Goal: Information Seeking & Learning: Learn about a topic

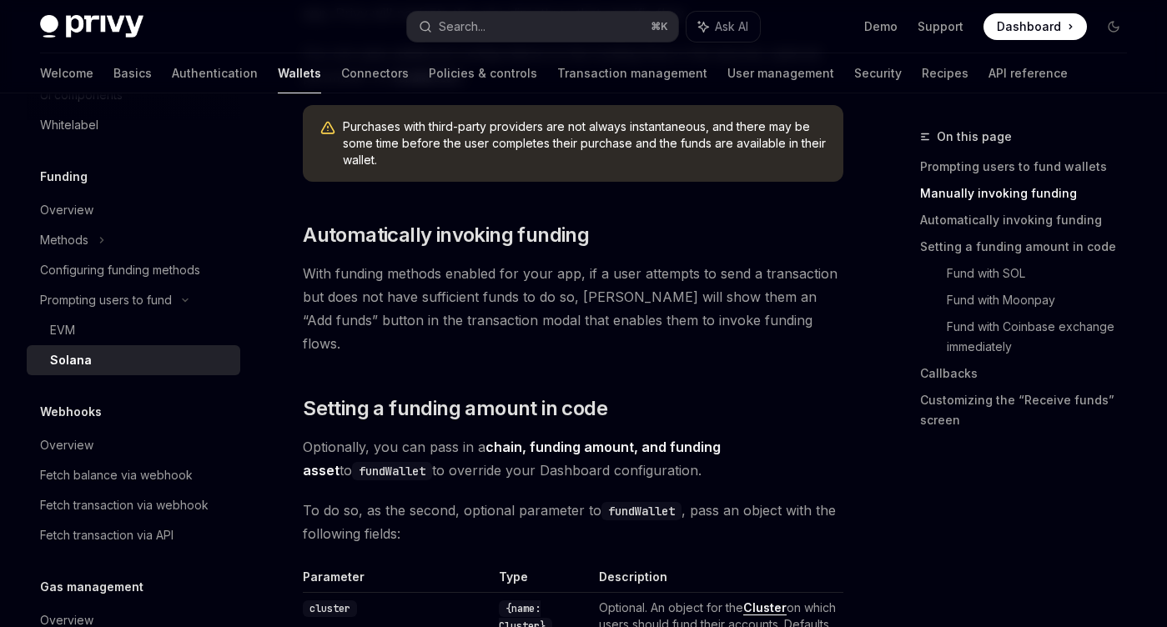
scroll to position [993, 0]
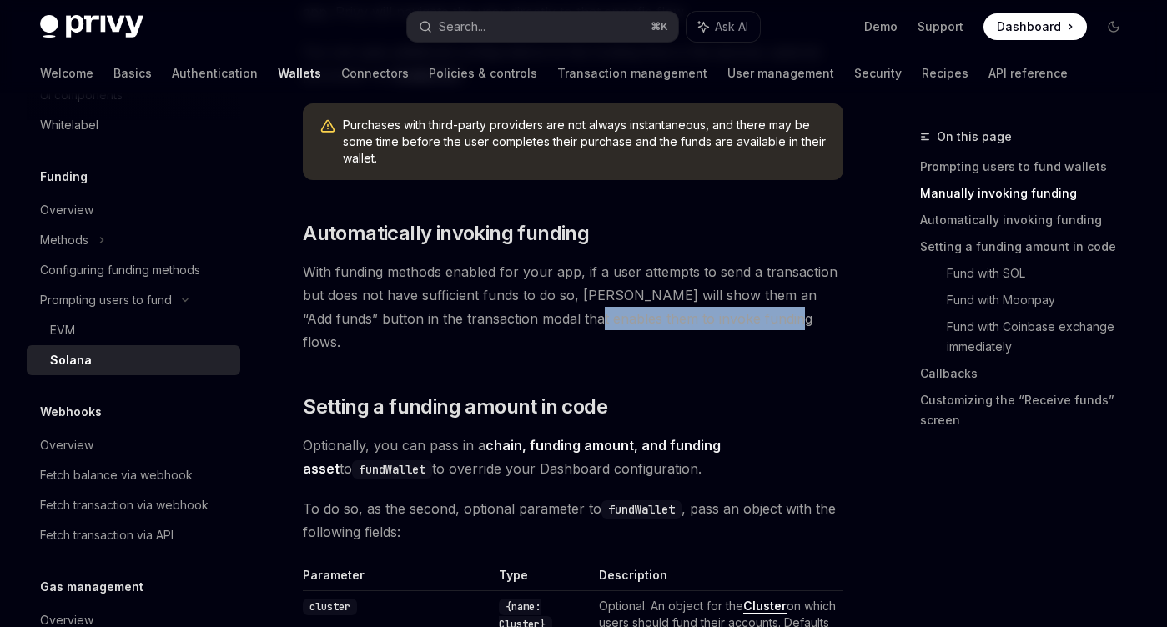
drag, startPoint x: 570, startPoint y: 319, endPoint x: 774, endPoint y: 314, distance: 204.4
click at [774, 314] on span "With funding methods enabled for your app, if a user attempts to send a transac…" at bounding box center [573, 306] width 540 height 93
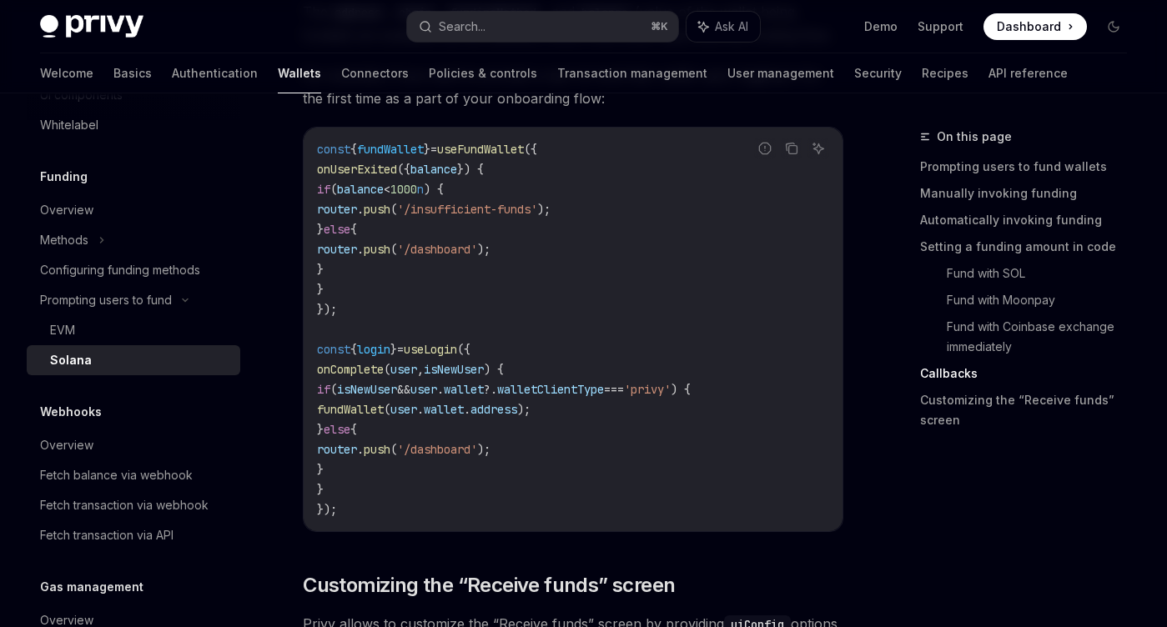
scroll to position [3010, 0]
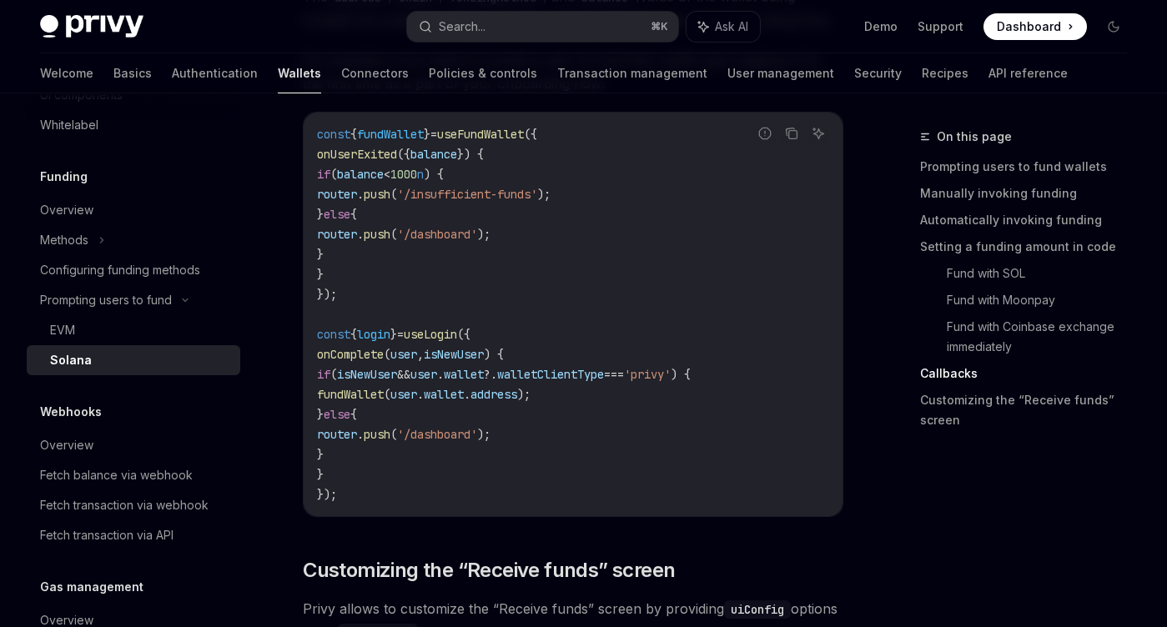
drag, startPoint x: 602, startPoint y: 461, endPoint x: 548, endPoint y: 313, distance: 158.1
click at [548, 313] on code "const { fundWallet } = useFundWallet ({ onUserExited ({ balance }) { if ( balan…" at bounding box center [573, 314] width 512 height 380
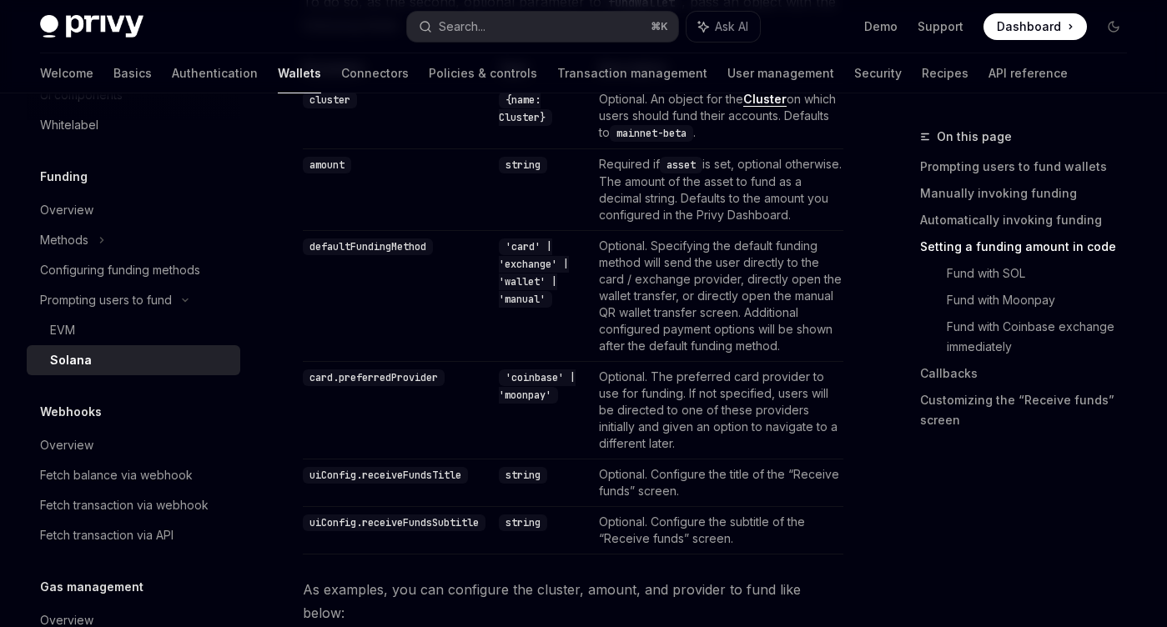
scroll to position [0, 0]
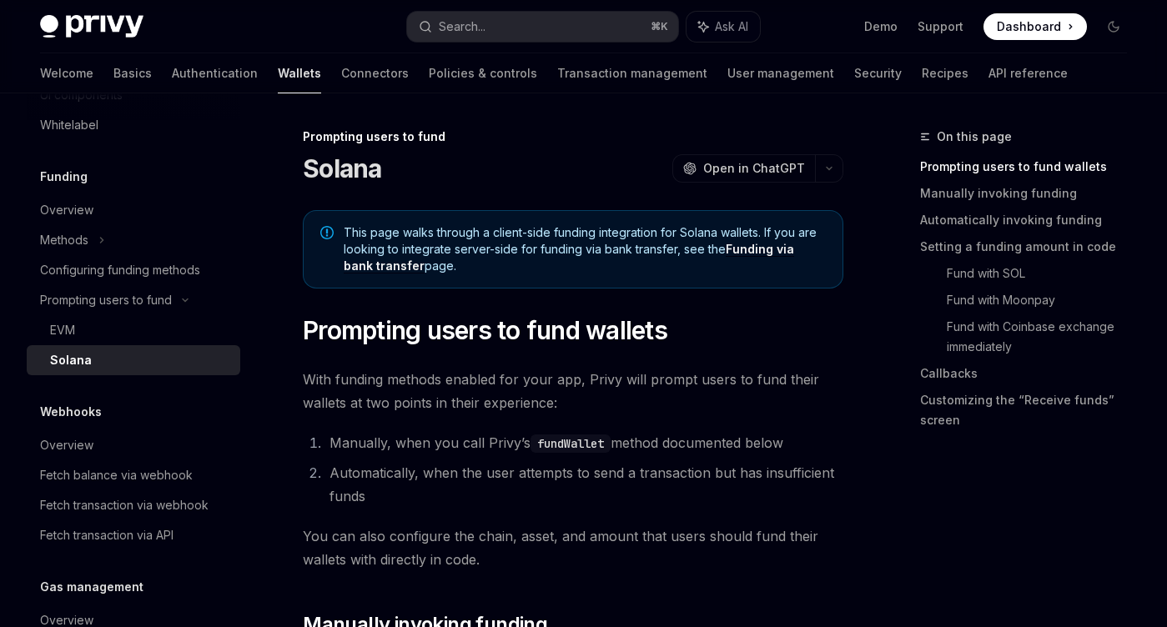
drag, startPoint x: 558, startPoint y: 234, endPoint x: 583, endPoint y: 274, distance: 47.2
click at [583, 274] on span "This page walks through a client-side funding integration for Solana wallets. I…" at bounding box center [585, 249] width 482 height 50
drag, startPoint x: 583, startPoint y: 274, endPoint x: 549, endPoint y: 211, distance: 71.3
click at [549, 211] on div "This page walks through a client-side funding integration for Solana wallets. I…" at bounding box center [573, 249] width 540 height 78
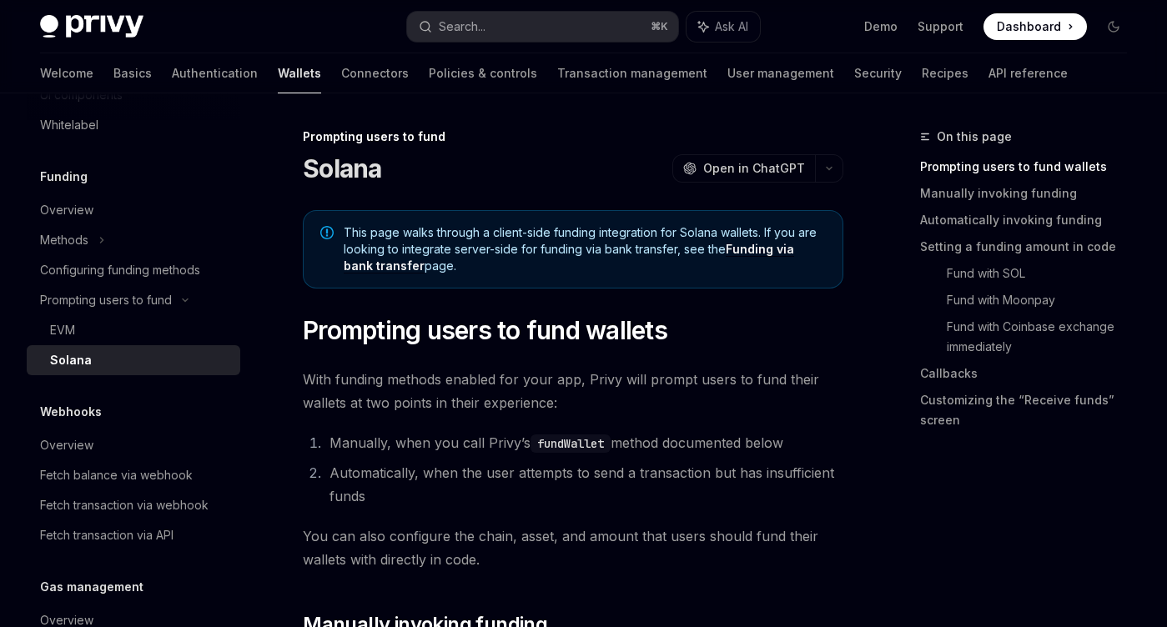
click at [549, 211] on div "This page walks through a client-side funding integration for Solana wallets. I…" at bounding box center [573, 249] width 540 height 78
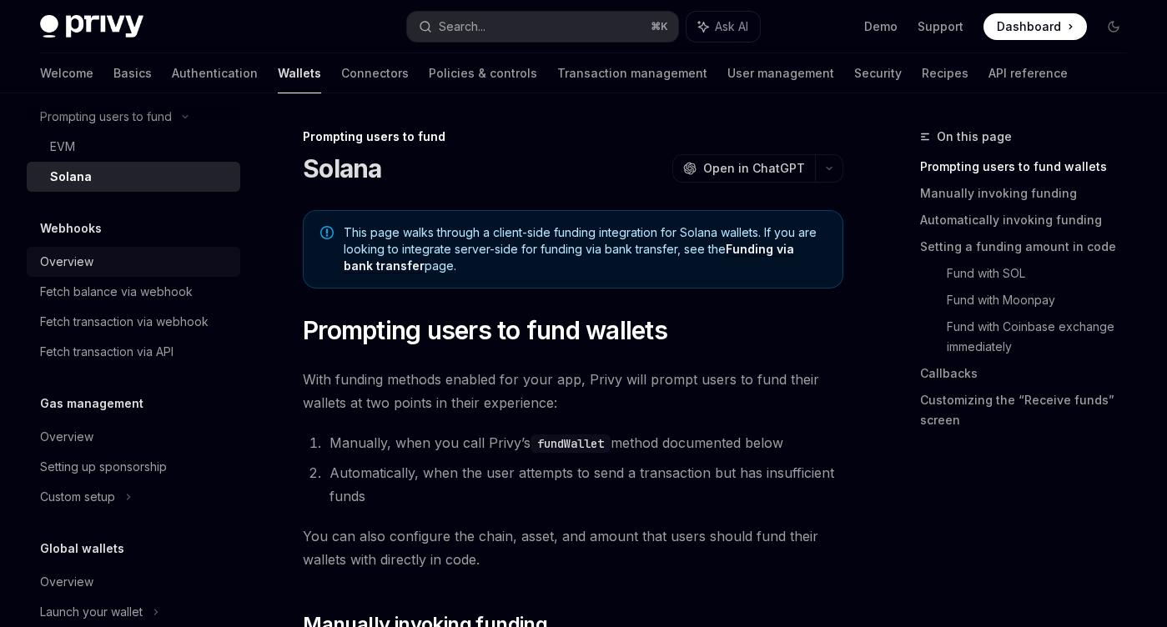
scroll to position [866, 0]
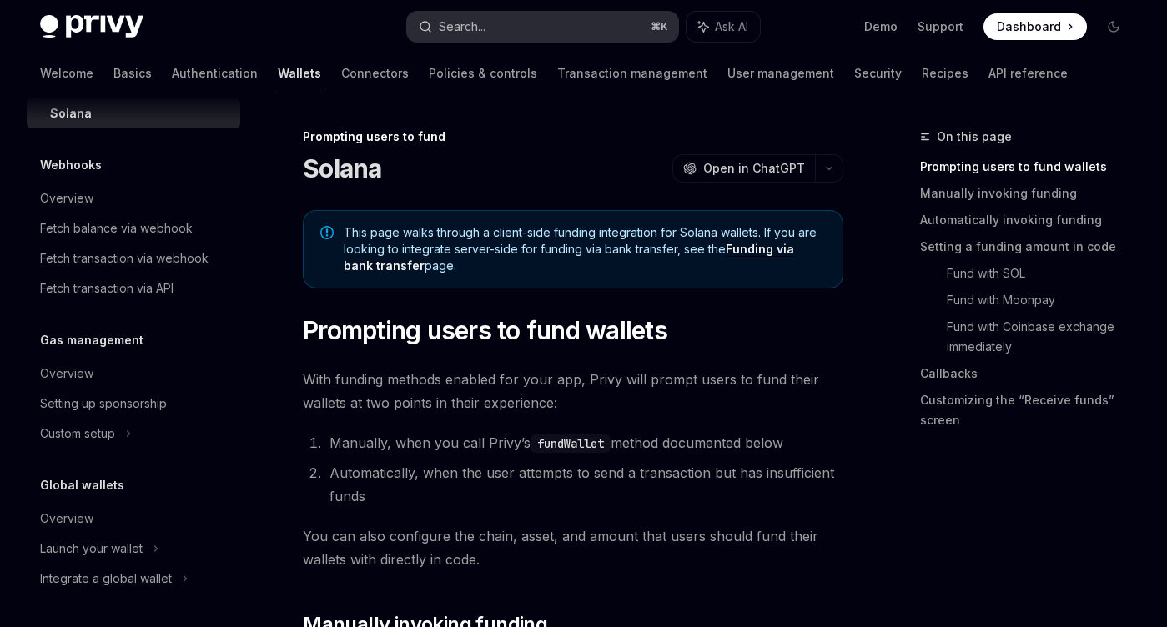
click at [520, 25] on button "Search... ⌘ K" at bounding box center [543, 27] width 272 height 30
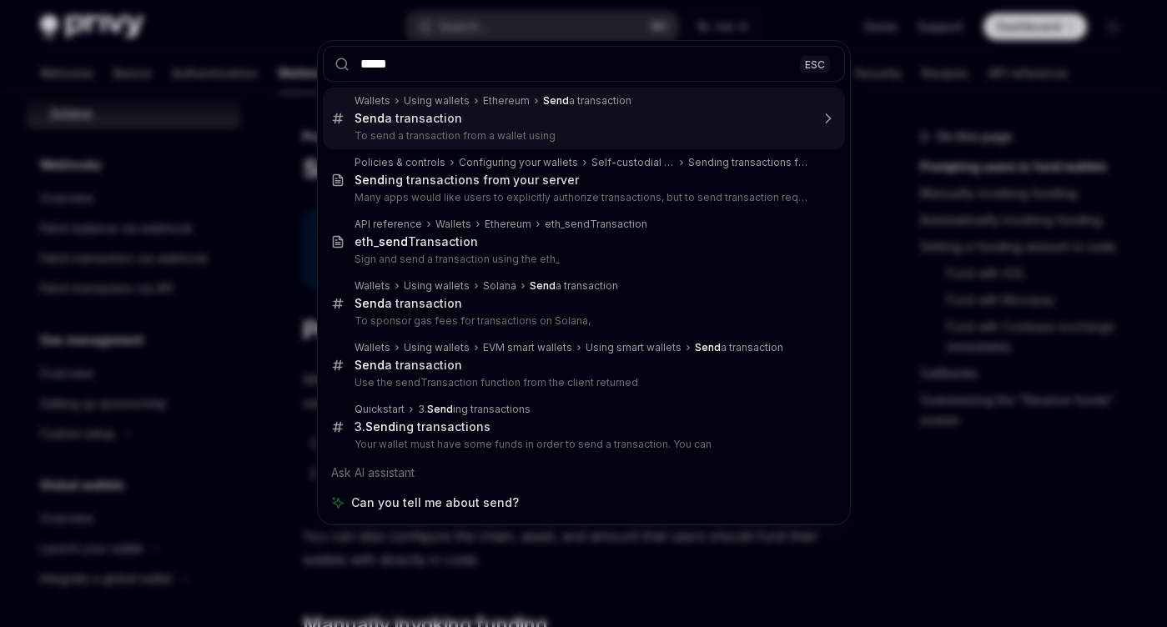
type input "******"
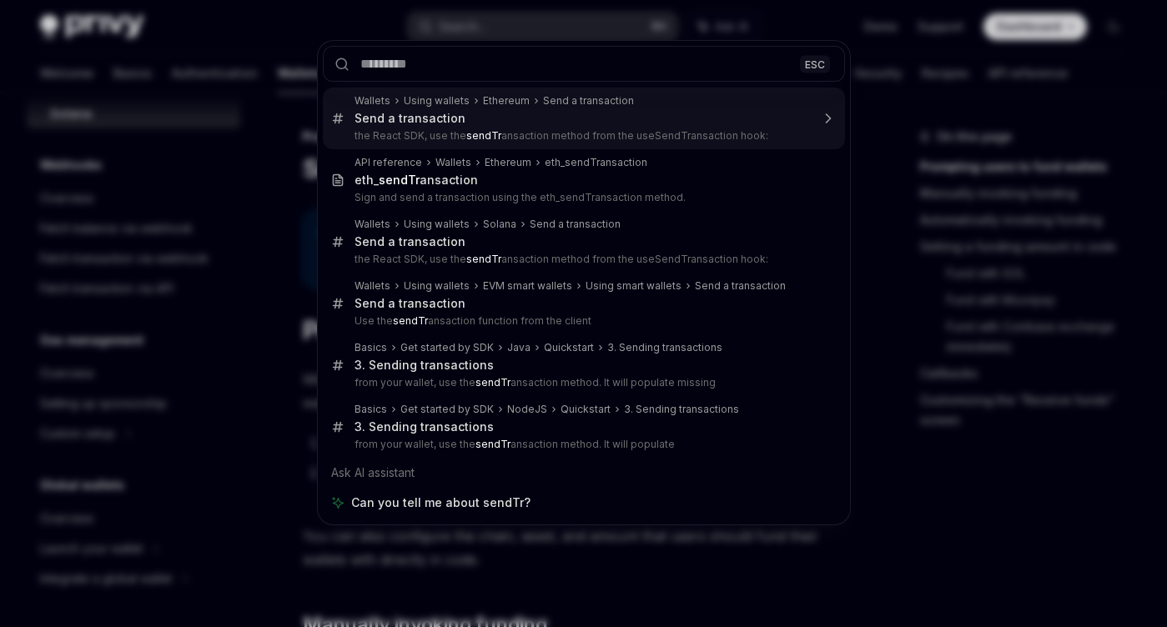
type textarea "*"
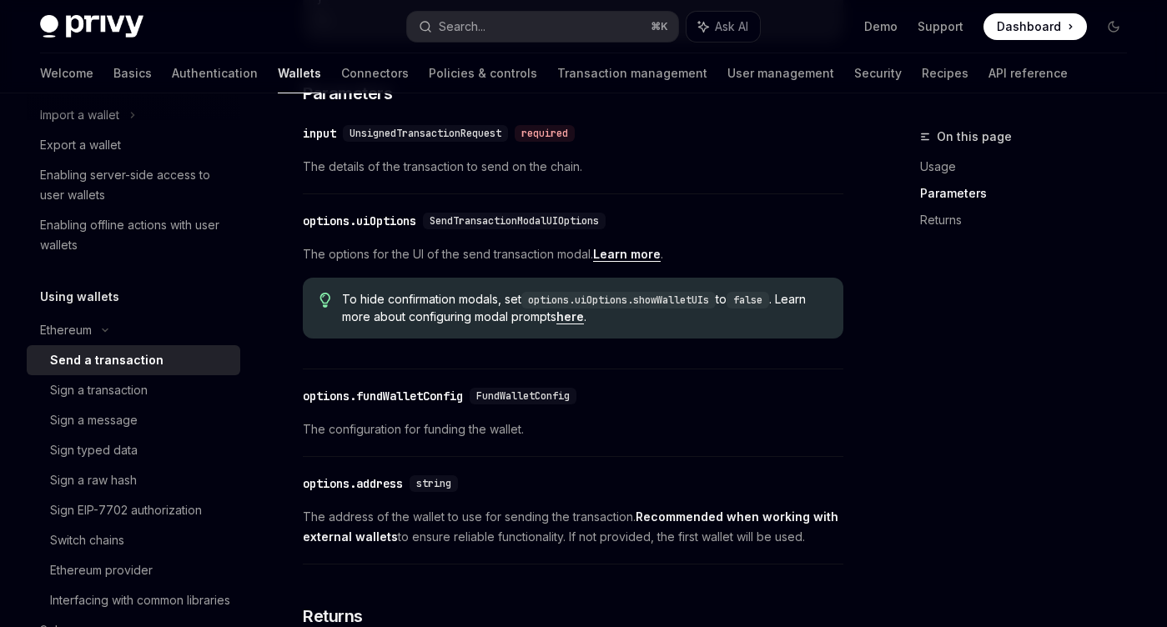
scroll to position [1082, 0]
